Goal: Task Accomplishment & Management: Complete application form

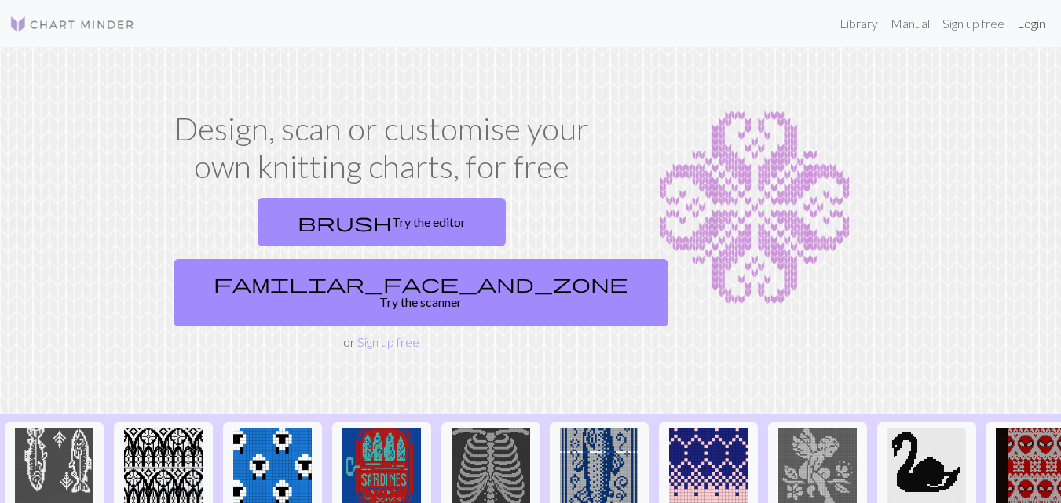
click at [1033, 26] on link "Login" at bounding box center [1031, 23] width 41 height 31
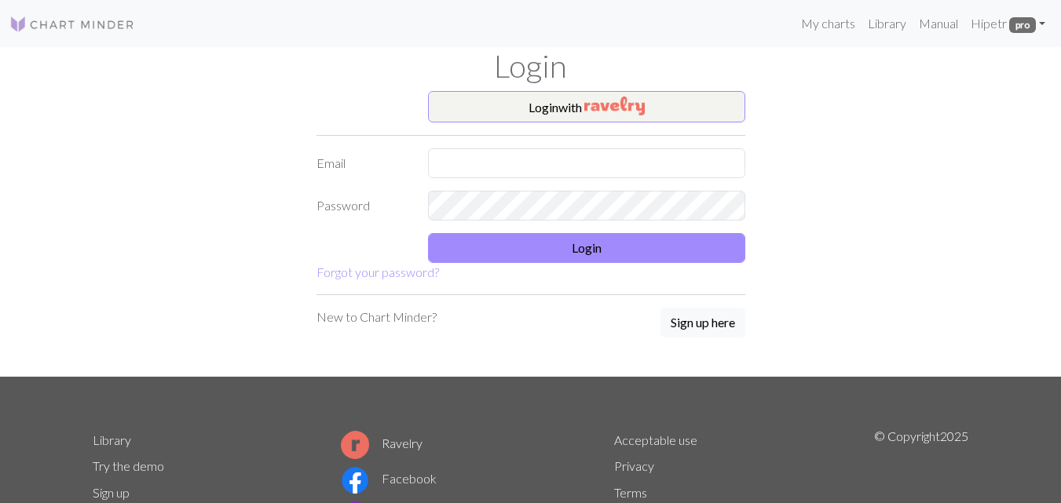
drag, startPoint x: 953, startPoint y: 113, endPoint x: 947, endPoint y: 50, distance: 63.1
click at [947, 50] on div "Login Login with Email Password Login Forgot your password? New to Chart Minder…" at bounding box center [530, 212] width 895 height 330
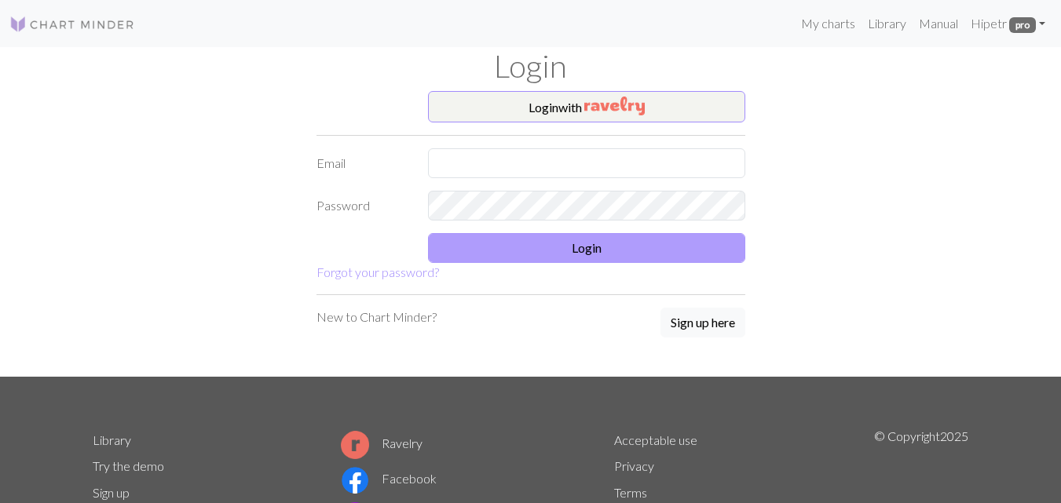
drag, startPoint x: 239, startPoint y: 243, endPoint x: 478, endPoint y: 241, distance: 239.6
click at [478, 241] on div "Login with Email Password Login Forgot your password? New to Chart Minder? Sign…" at bounding box center [530, 234] width 895 height 286
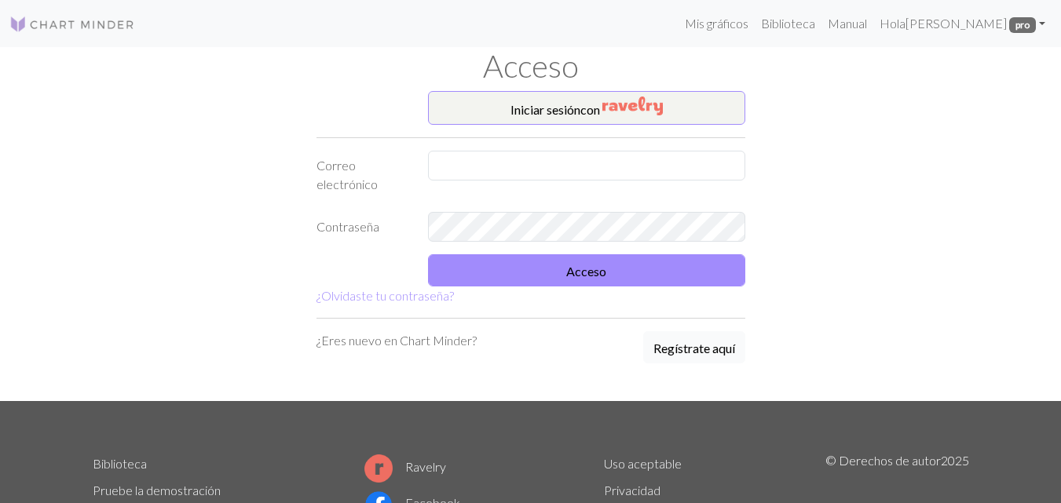
click at [675, 350] on font "Regístrate aquí" at bounding box center [695, 348] width 82 height 15
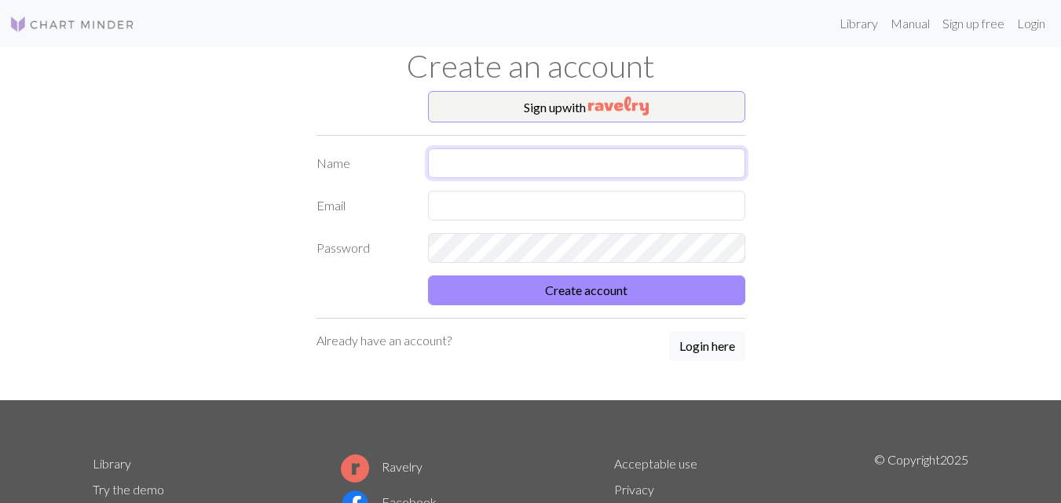
click at [486, 166] on input "text" at bounding box center [586, 163] width 317 height 30
type input "[PERSON_NAME]"
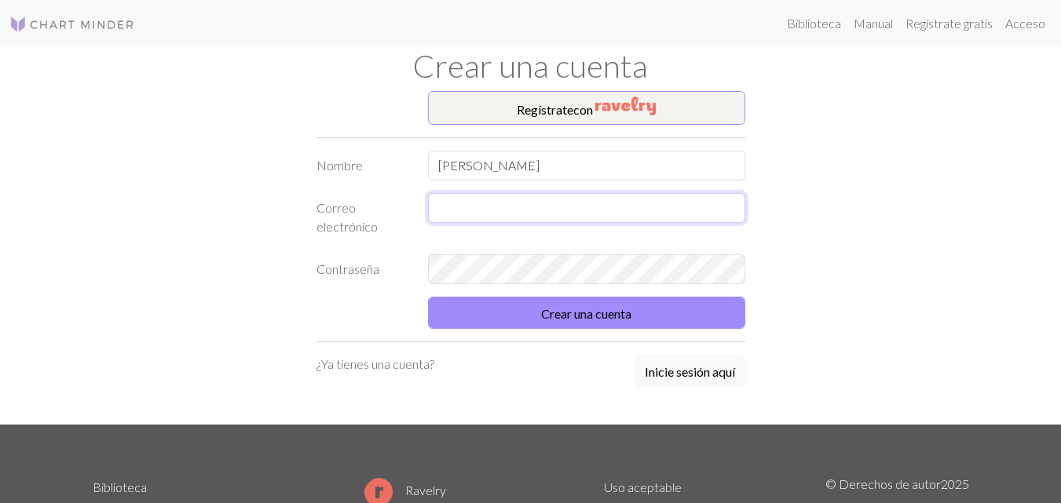
click at [507, 213] on input "text" at bounding box center [586, 208] width 317 height 30
type input "[PERSON_NAME][EMAIL_ADDRESS][PERSON_NAME][DOMAIN_NAME]"
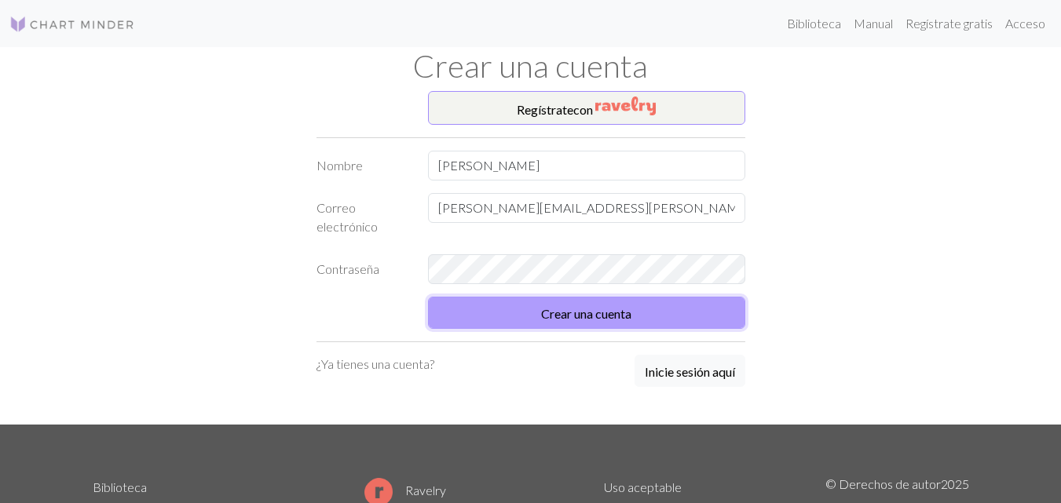
click at [542, 324] on button "Crear una cuenta" at bounding box center [586, 313] width 317 height 32
